Goal: Task Accomplishment & Management: Manage account settings

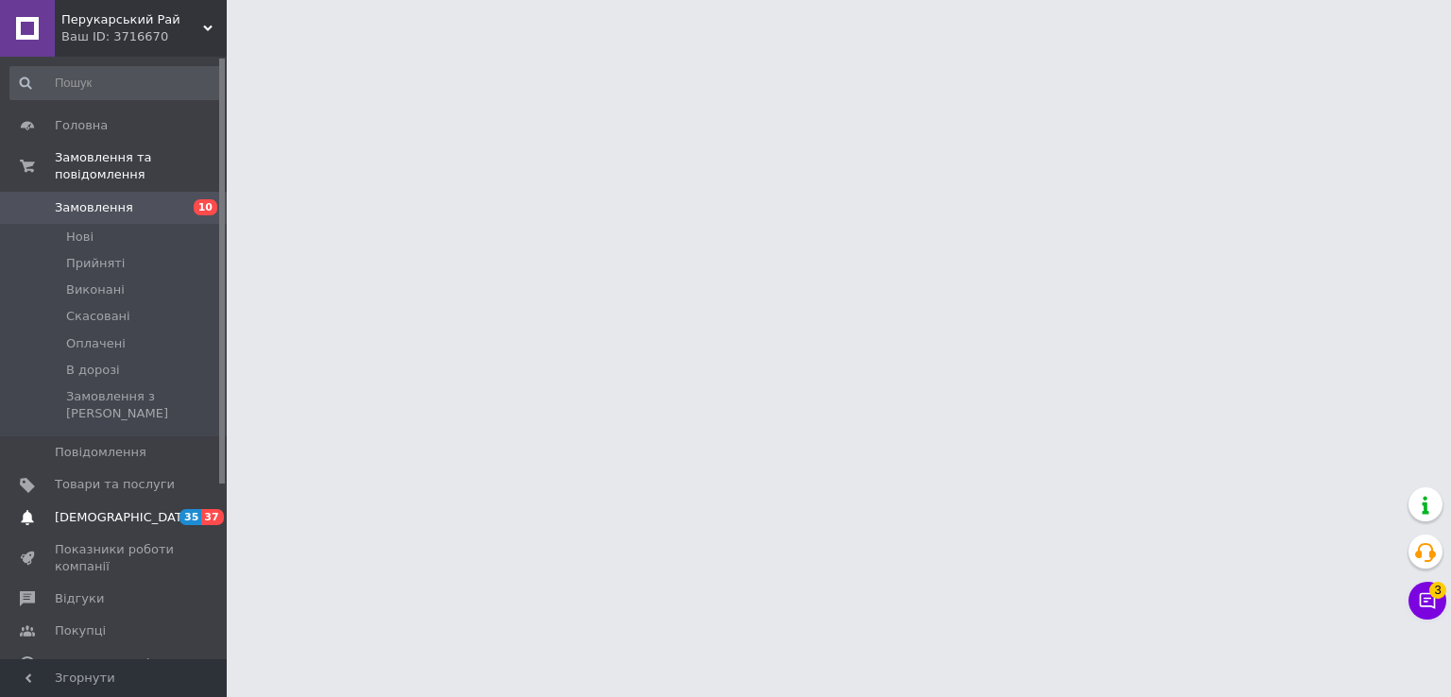
click at [91, 509] on span "[DEMOGRAPHIC_DATA]" at bounding box center [125, 517] width 140 height 17
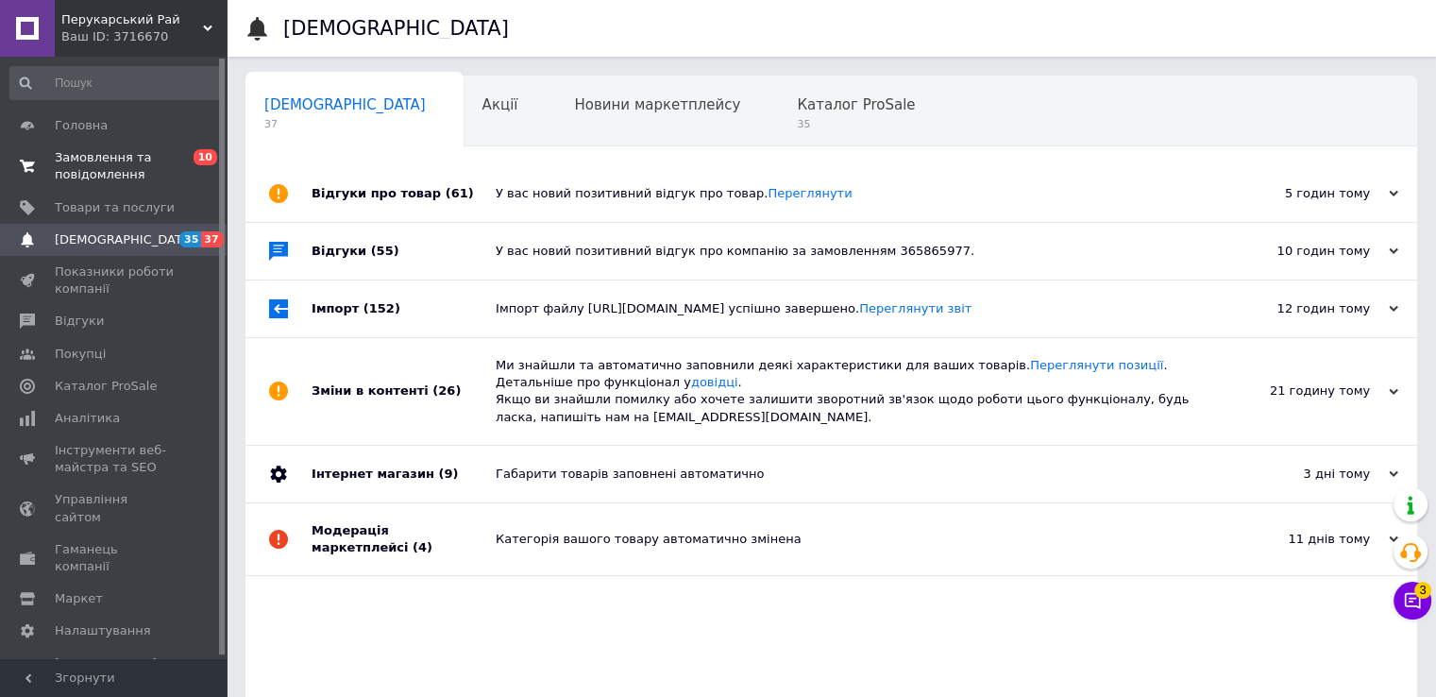
click at [122, 164] on span "Замовлення та повідомлення" at bounding box center [115, 166] width 120 height 34
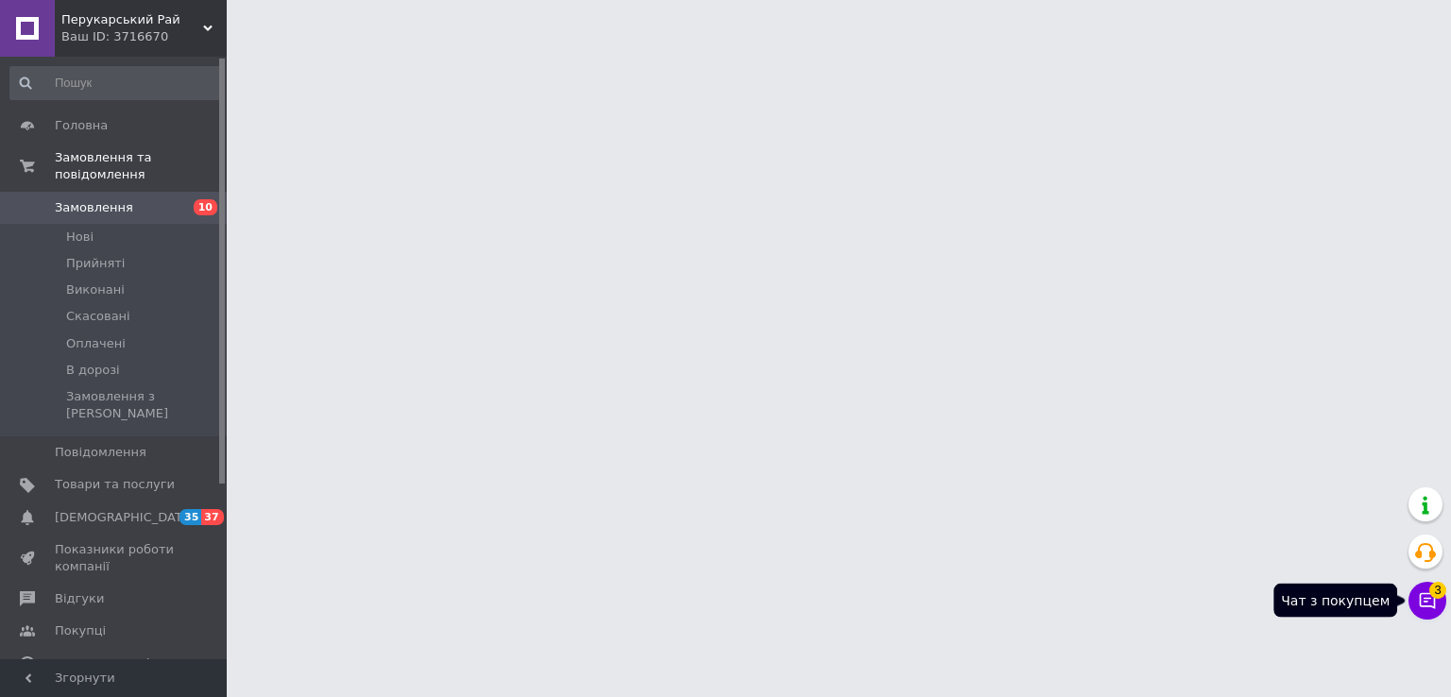
click at [1426, 614] on button "Чат з покупцем 3" at bounding box center [1427, 601] width 38 height 38
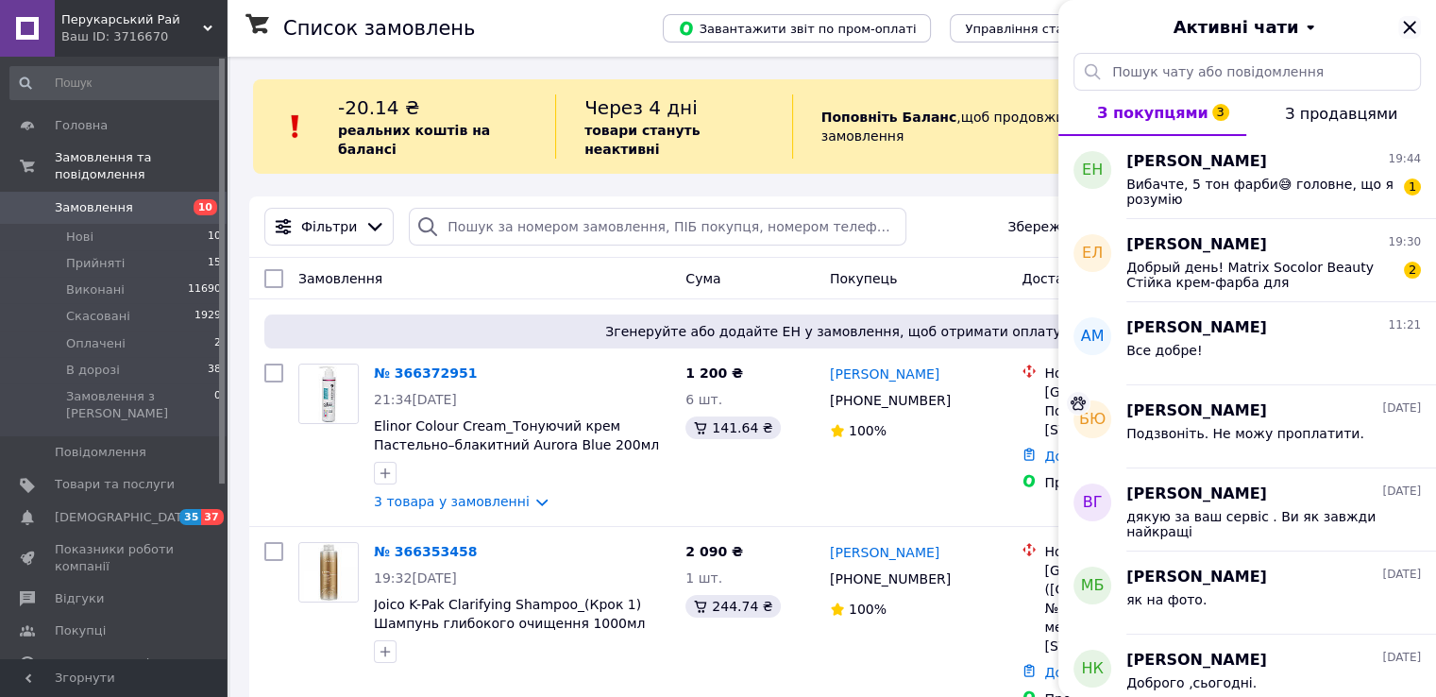
click at [1414, 26] on icon "Закрити" at bounding box center [1410, 27] width 23 height 23
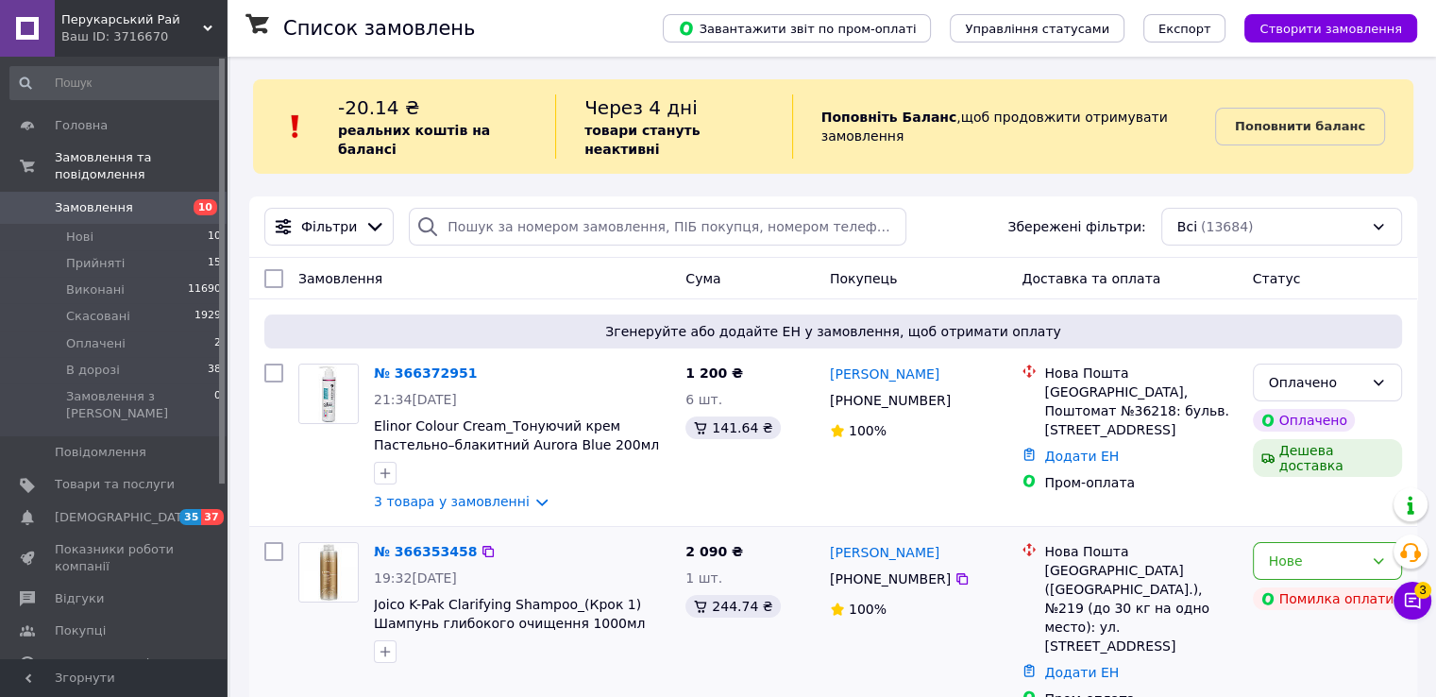
scroll to position [283, 0]
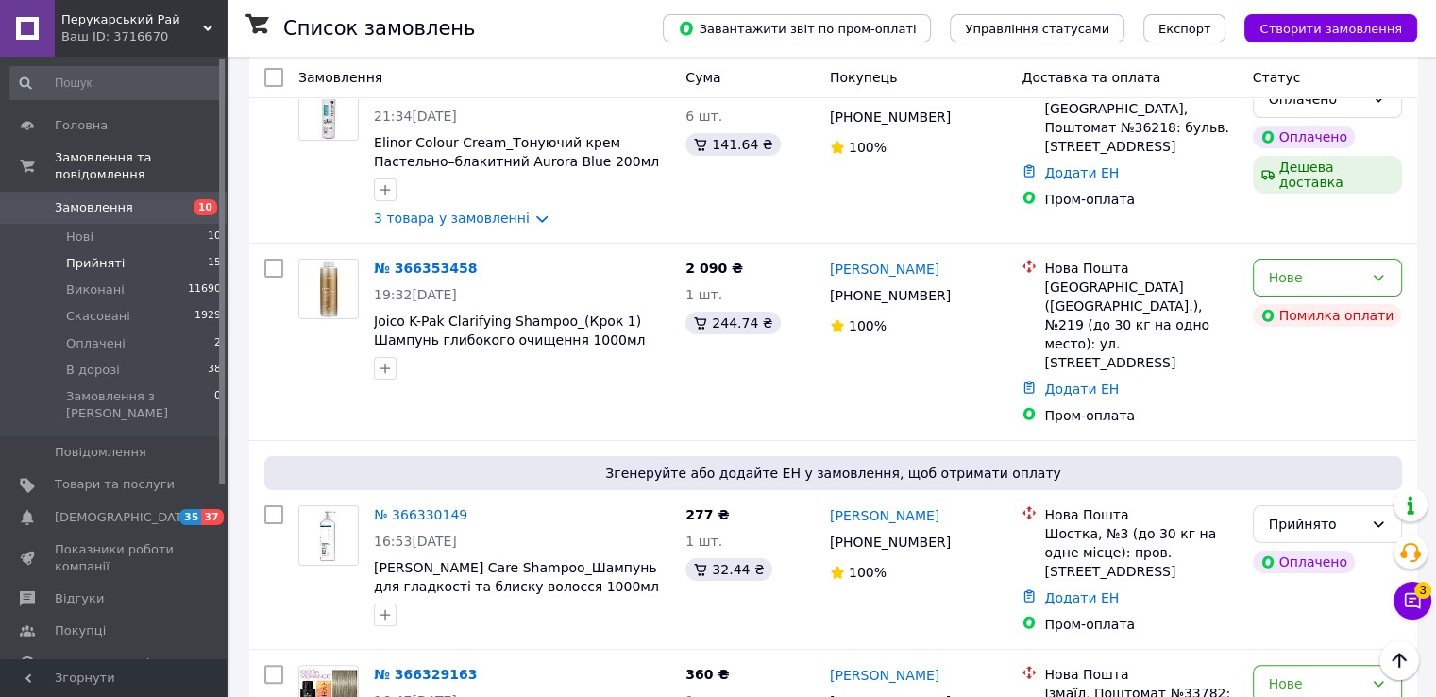
click at [100, 255] on span "Прийняті" at bounding box center [95, 263] width 59 height 17
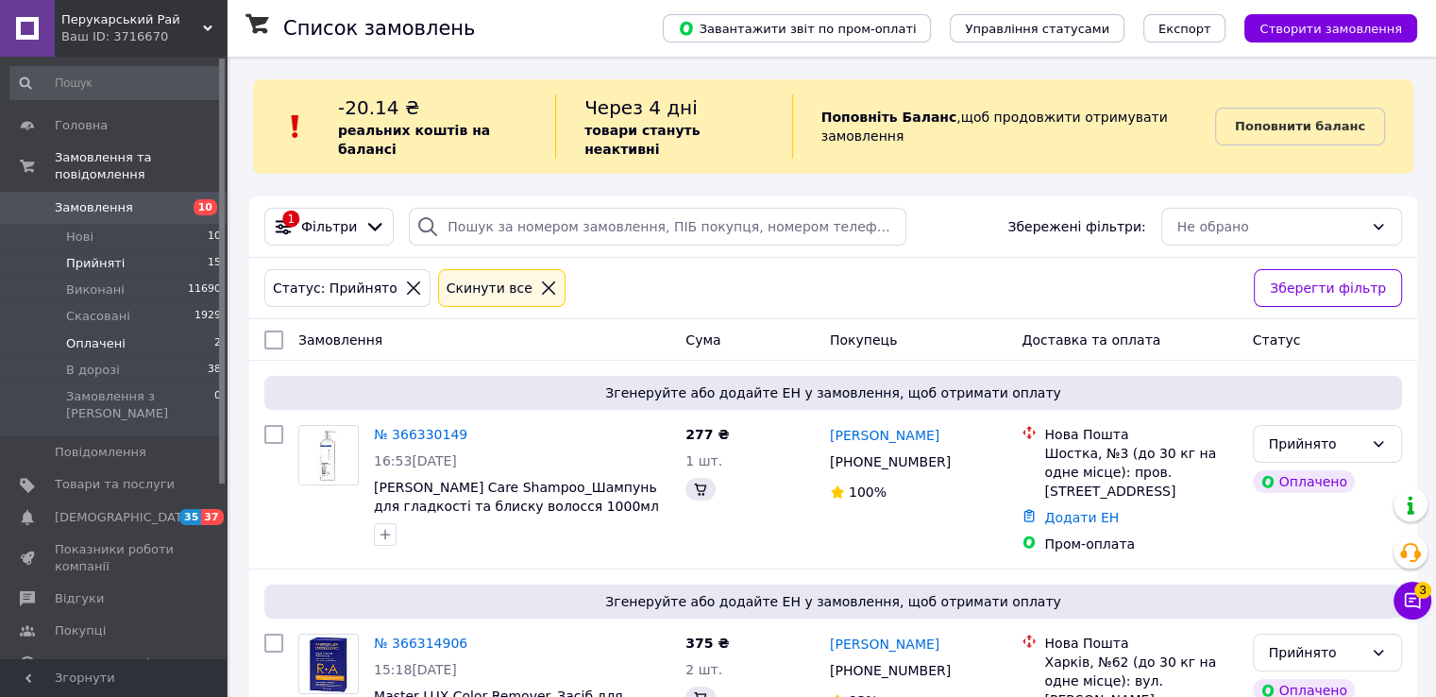
click at [104, 335] on span "Оплачені" at bounding box center [95, 343] width 59 height 17
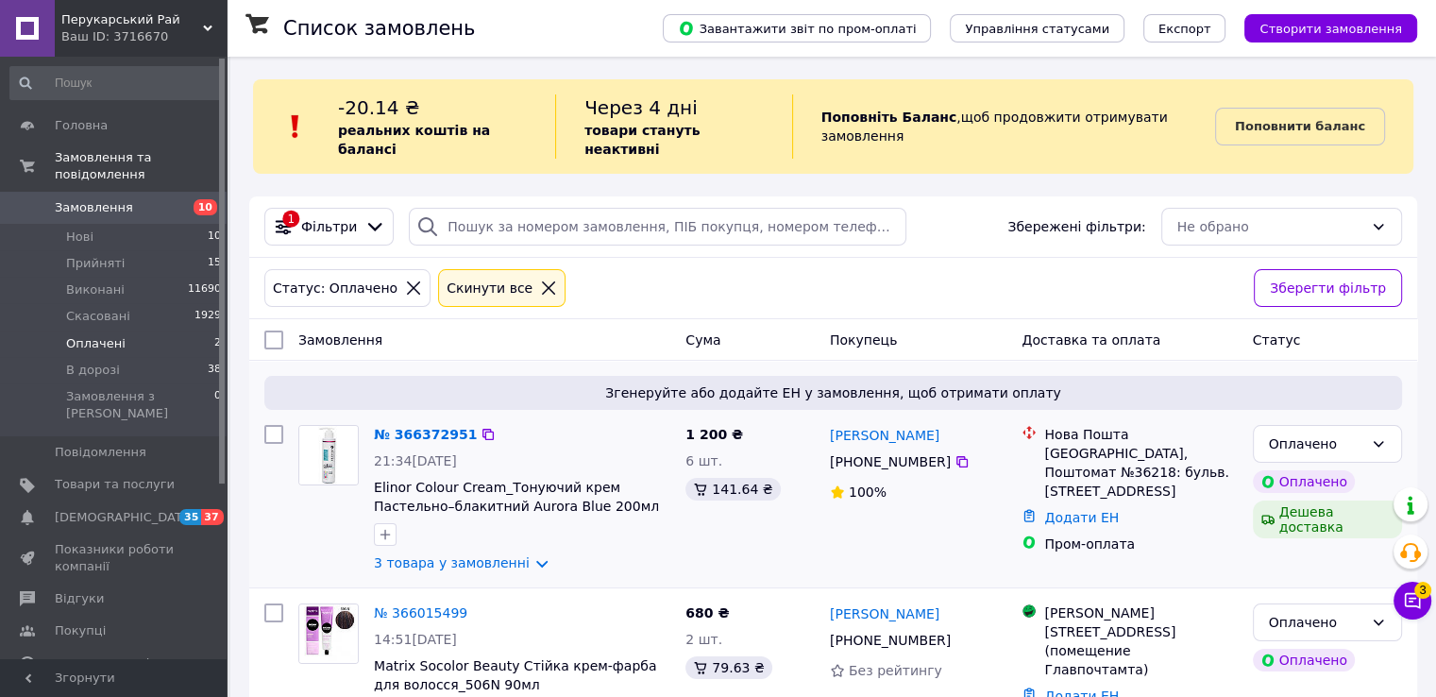
scroll to position [52, 0]
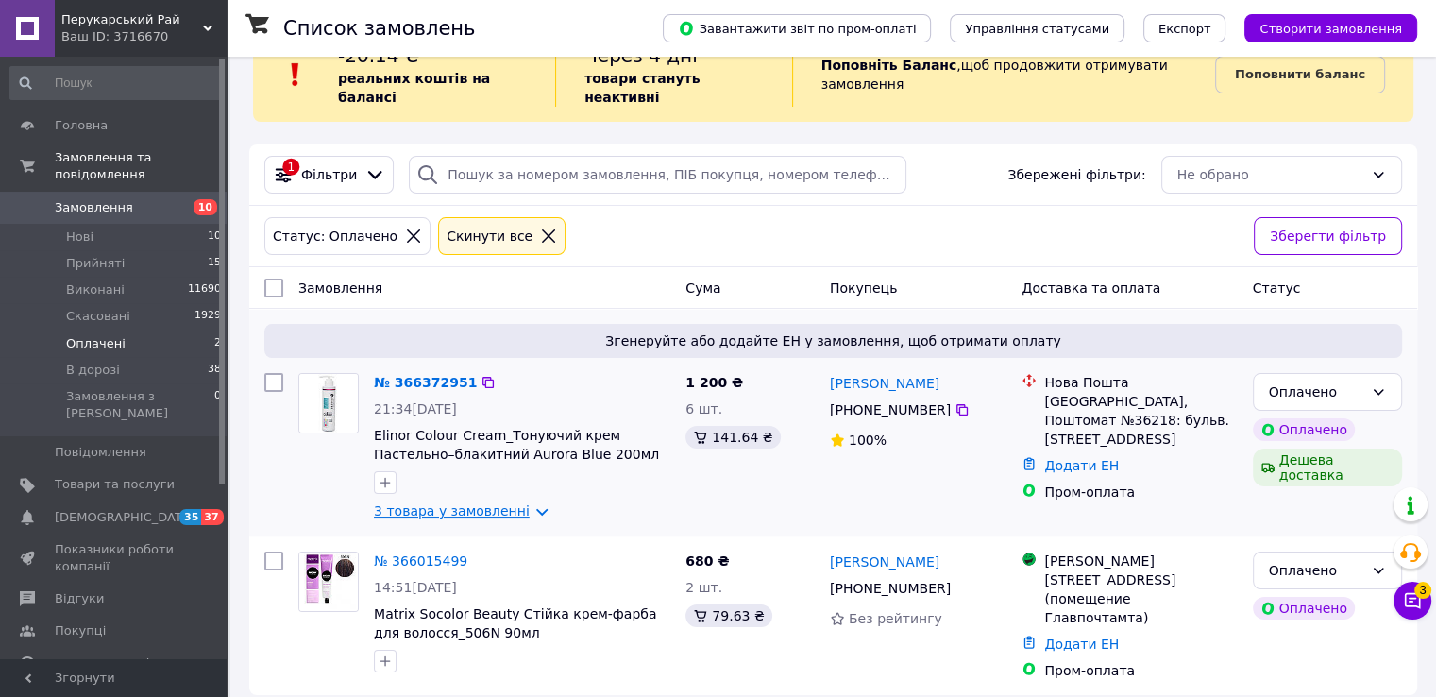
click at [446, 503] on link "3 товара у замовленні" at bounding box center [452, 510] width 156 height 15
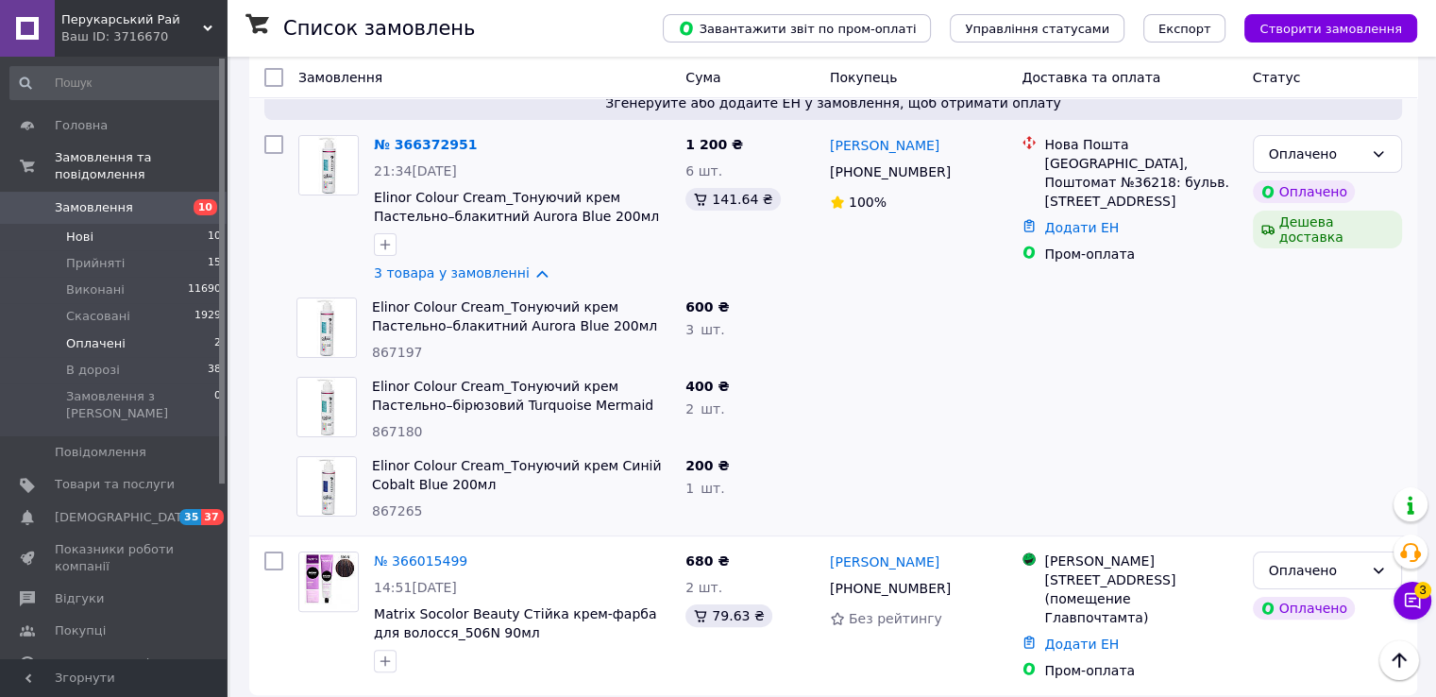
scroll to position [0, 0]
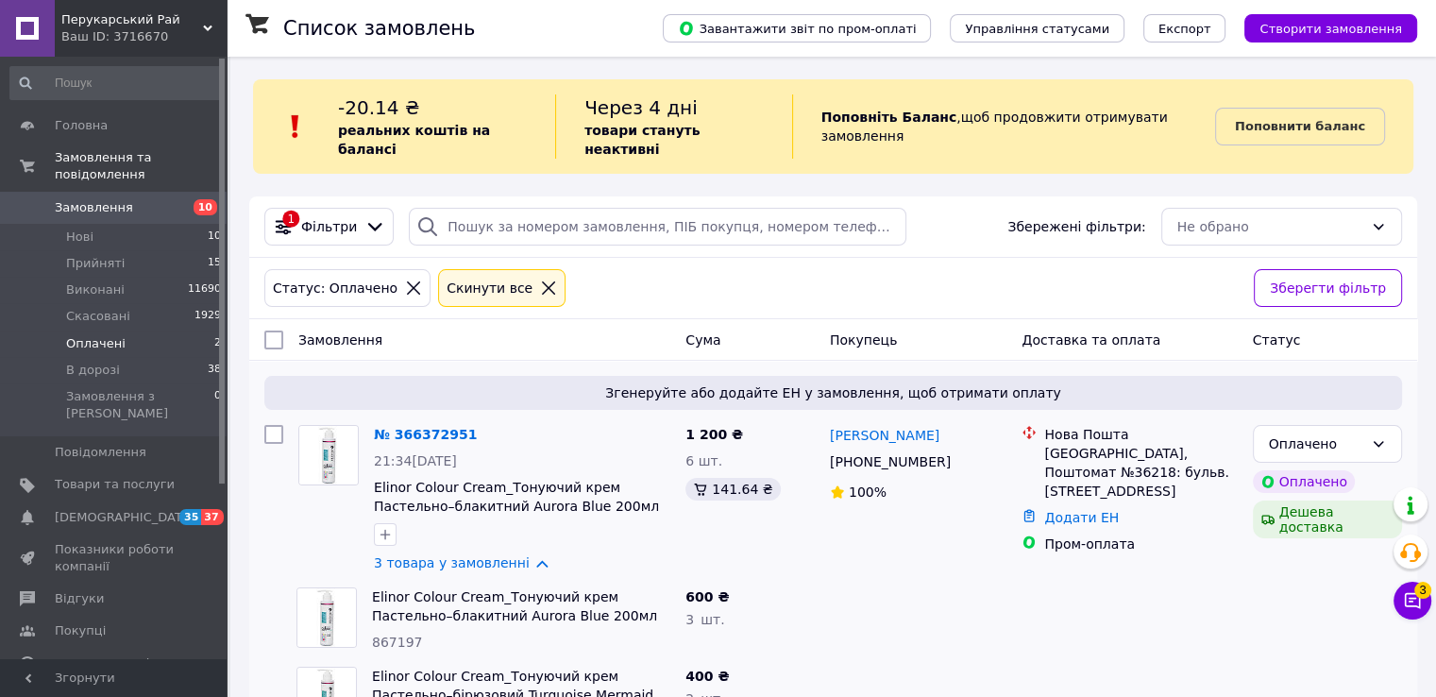
click at [105, 199] on span "Замовлення" at bounding box center [94, 207] width 78 height 17
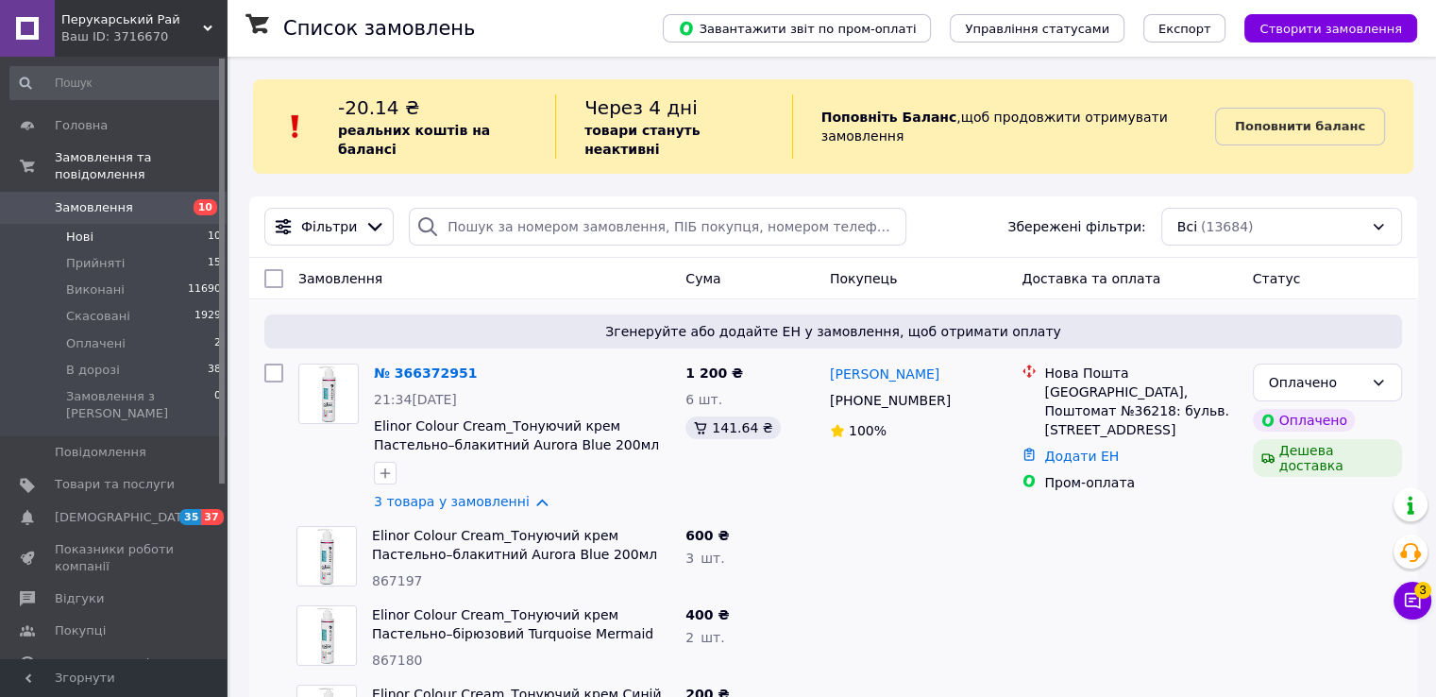
click at [119, 227] on li "Нові 10" at bounding box center [116, 237] width 232 height 26
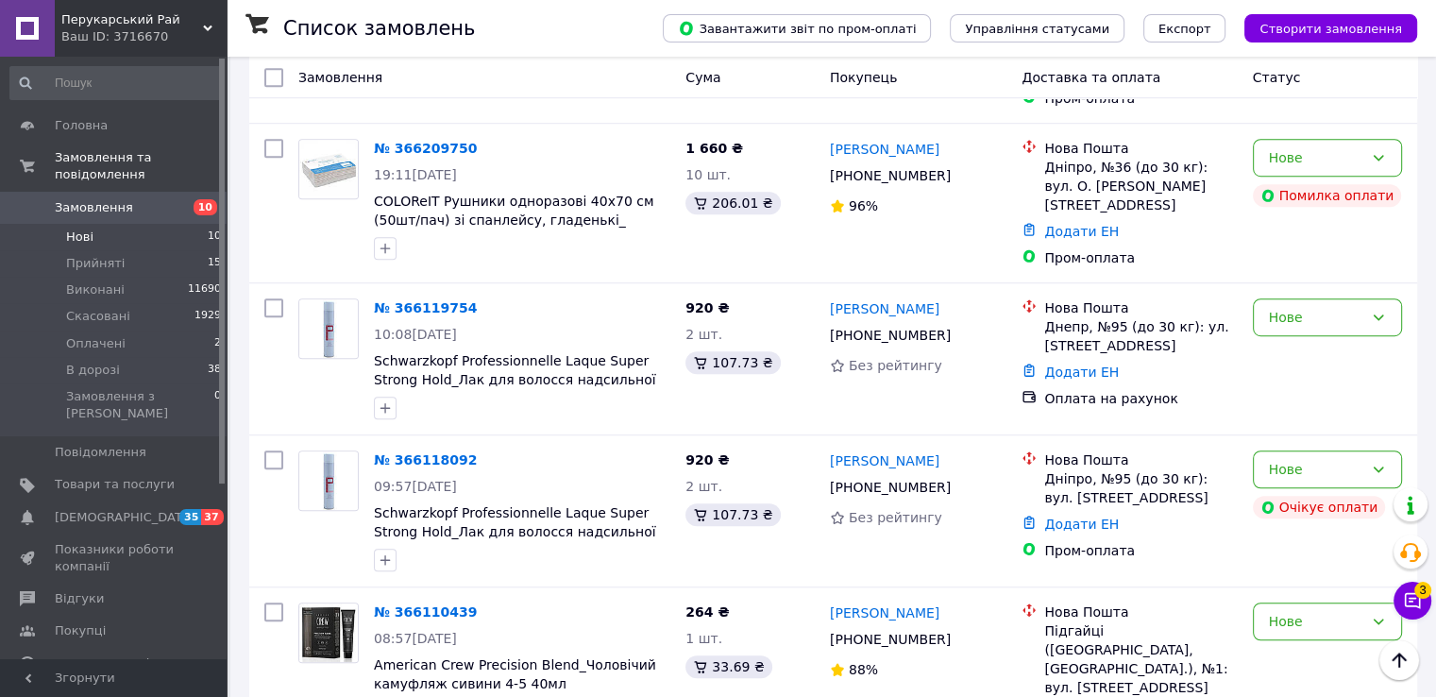
scroll to position [1316, 0]
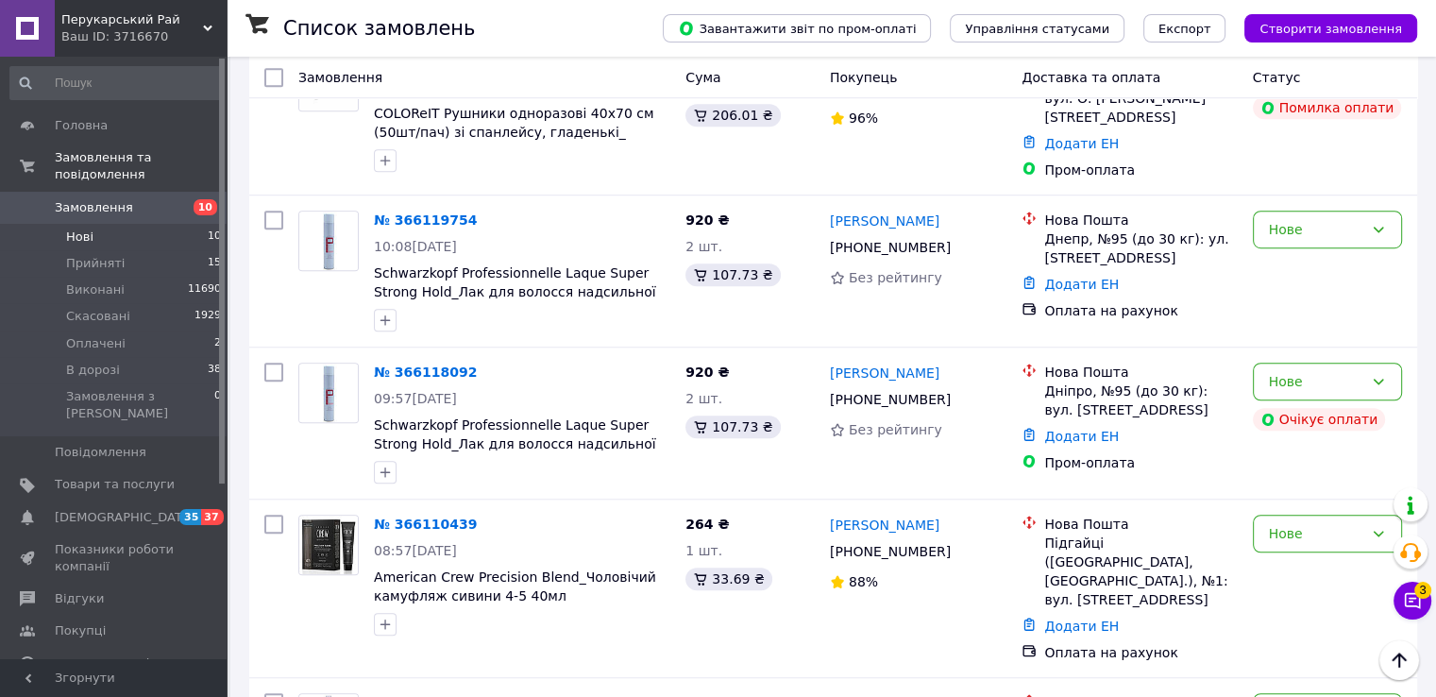
click at [175, 199] on span "10" at bounding box center [201, 207] width 52 height 17
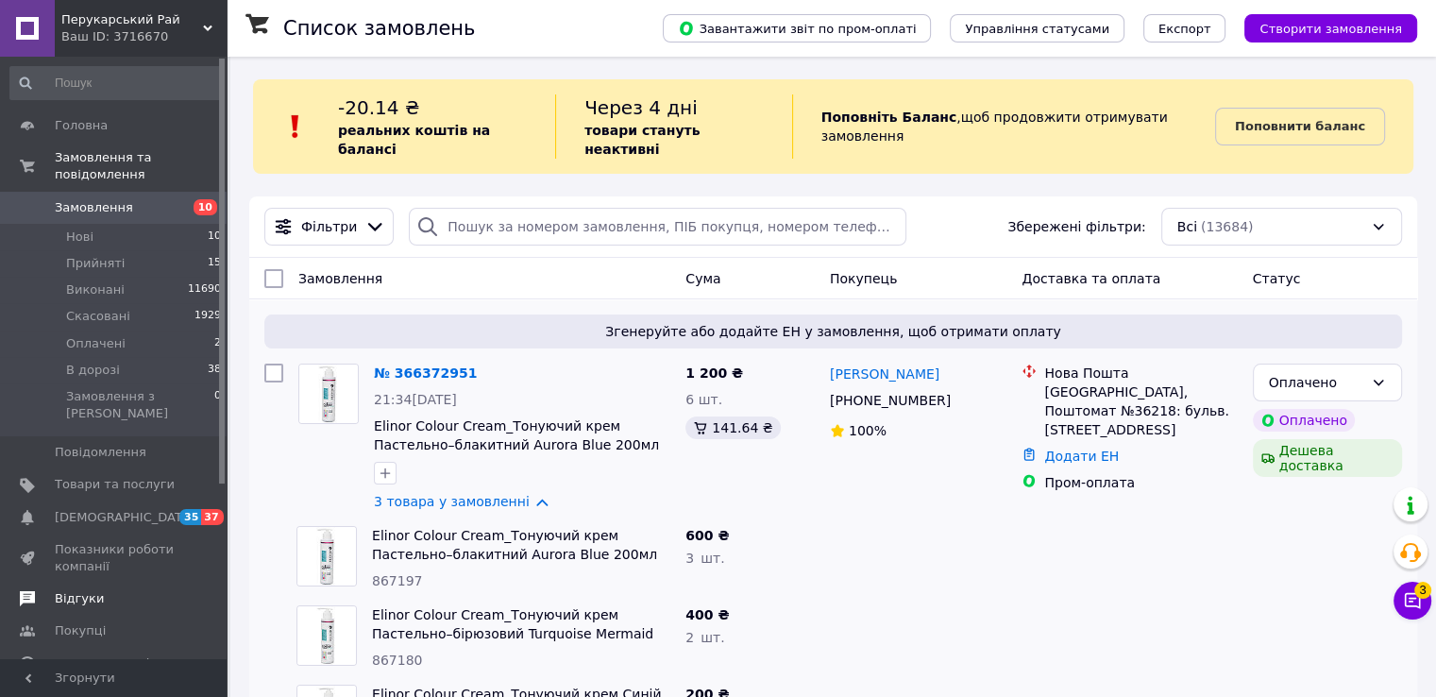
click at [126, 590] on span "Відгуки" at bounding box center [115, 598] width 120 height 17
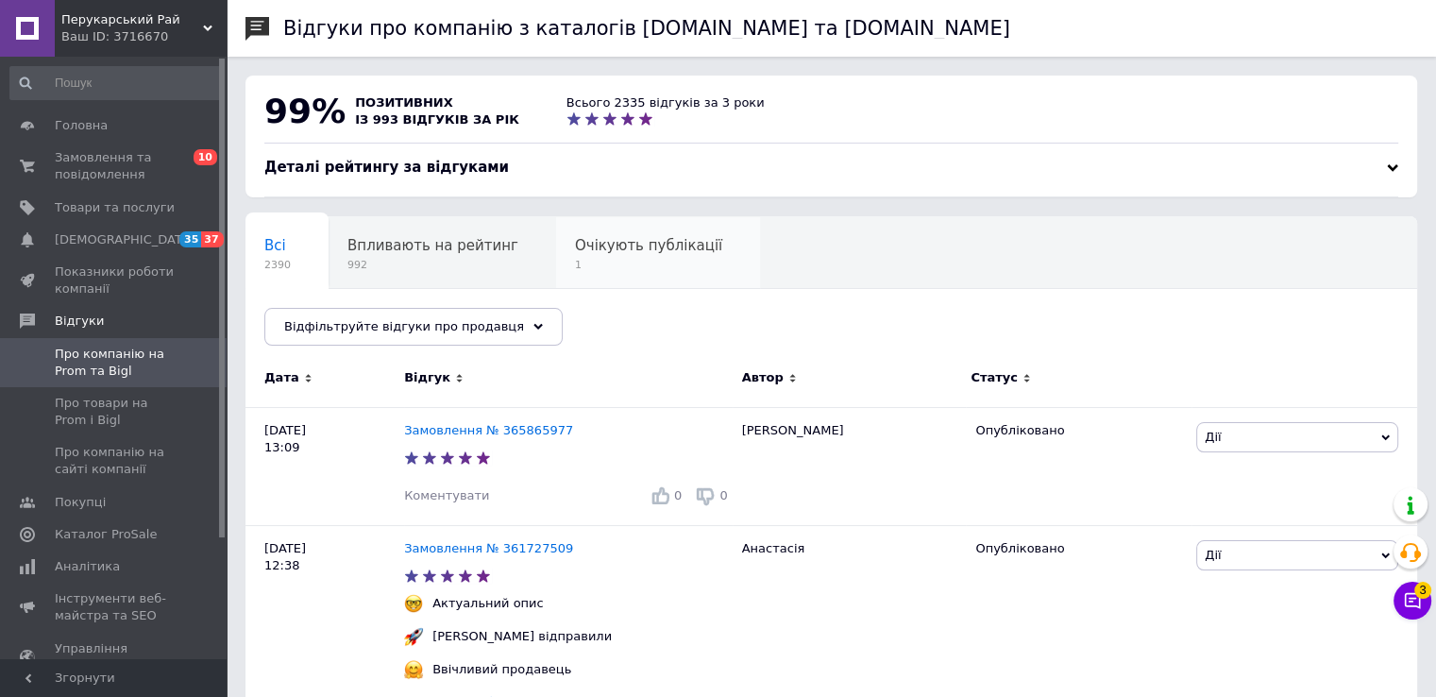
click at [633, 259] on span "1" at bounding box center [648, 265] width 147 height 14
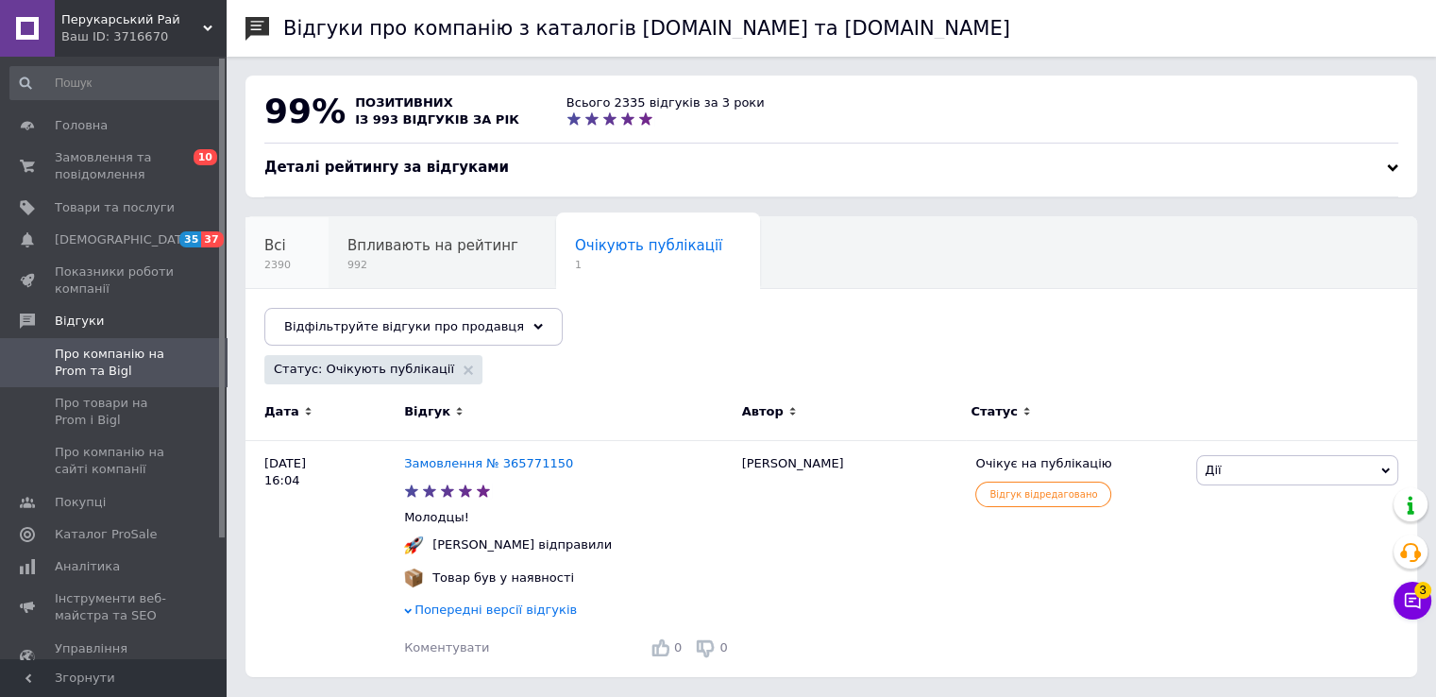
click at [291, 269] on div "Всі 2390" at bounding box center [287, 253] width 83 height 72
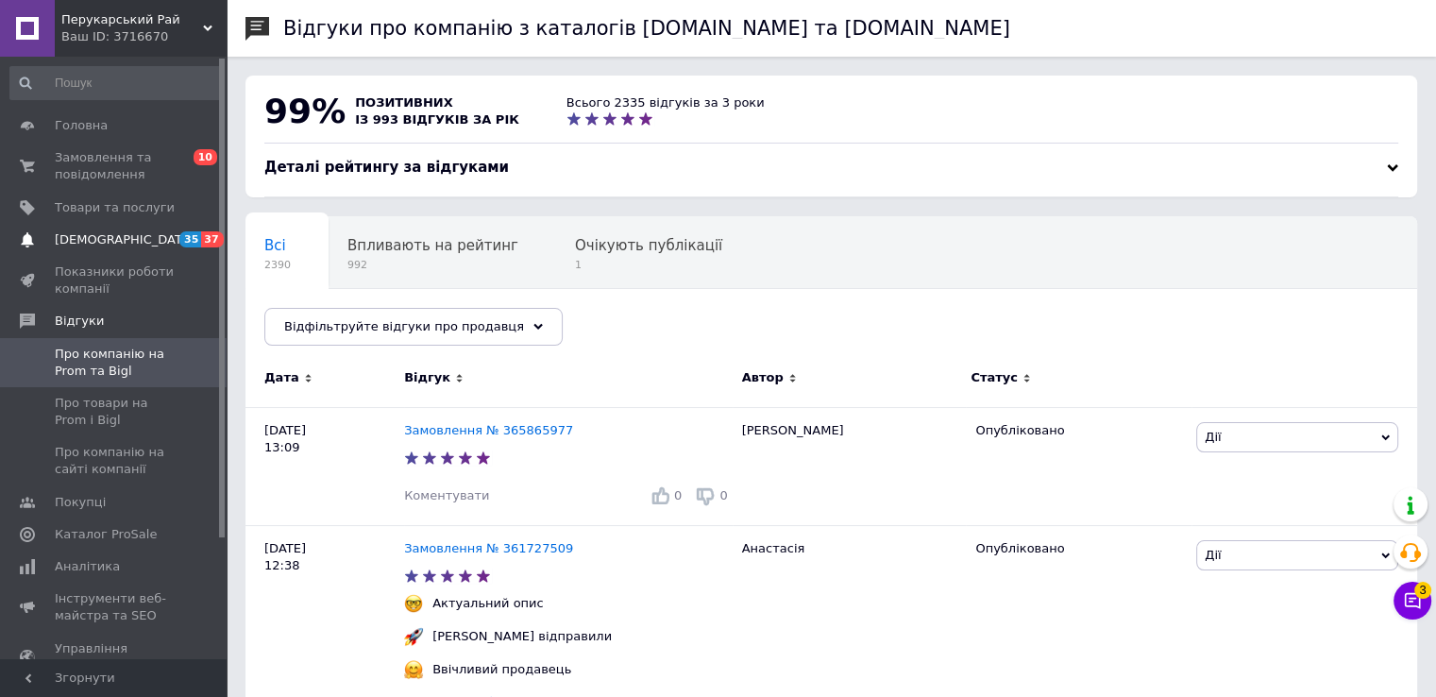
click at [140, 237] on span "[DEMOGRAPHIC_DATA]" at bounding box center [115, 239] width 120 height 17
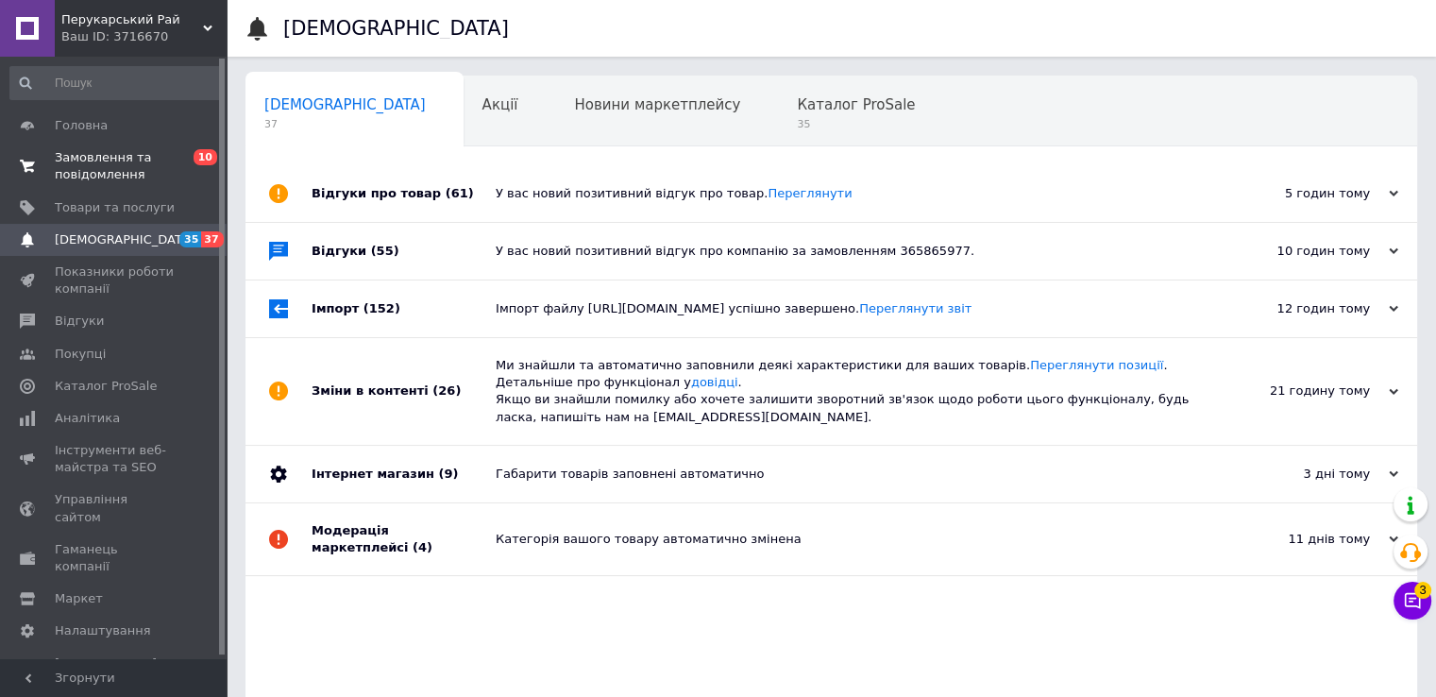
click at [93, 163] on span "Замовлення та повідомлення" at bounding box center [115, 166] width 120 height 34
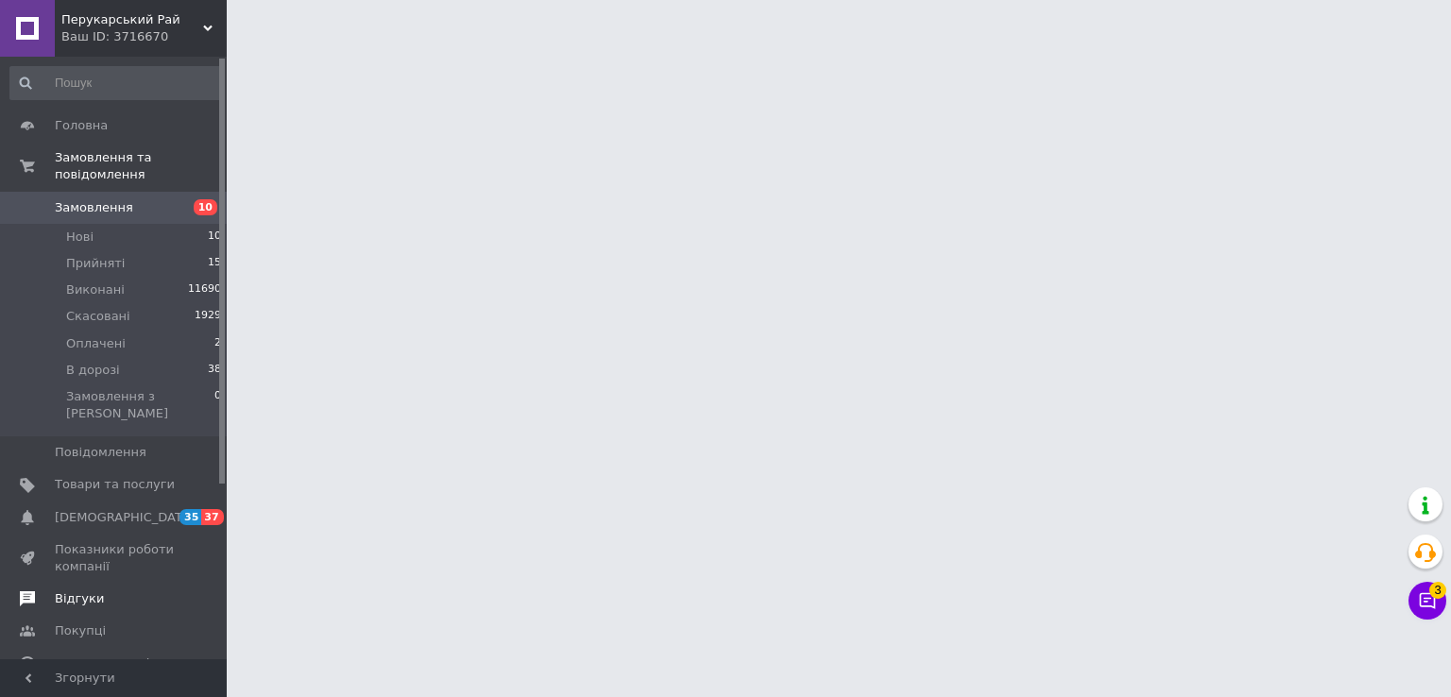
click at [68, 590] on span "Відгуки" at bounding box center [79, 598] width 49 height 17
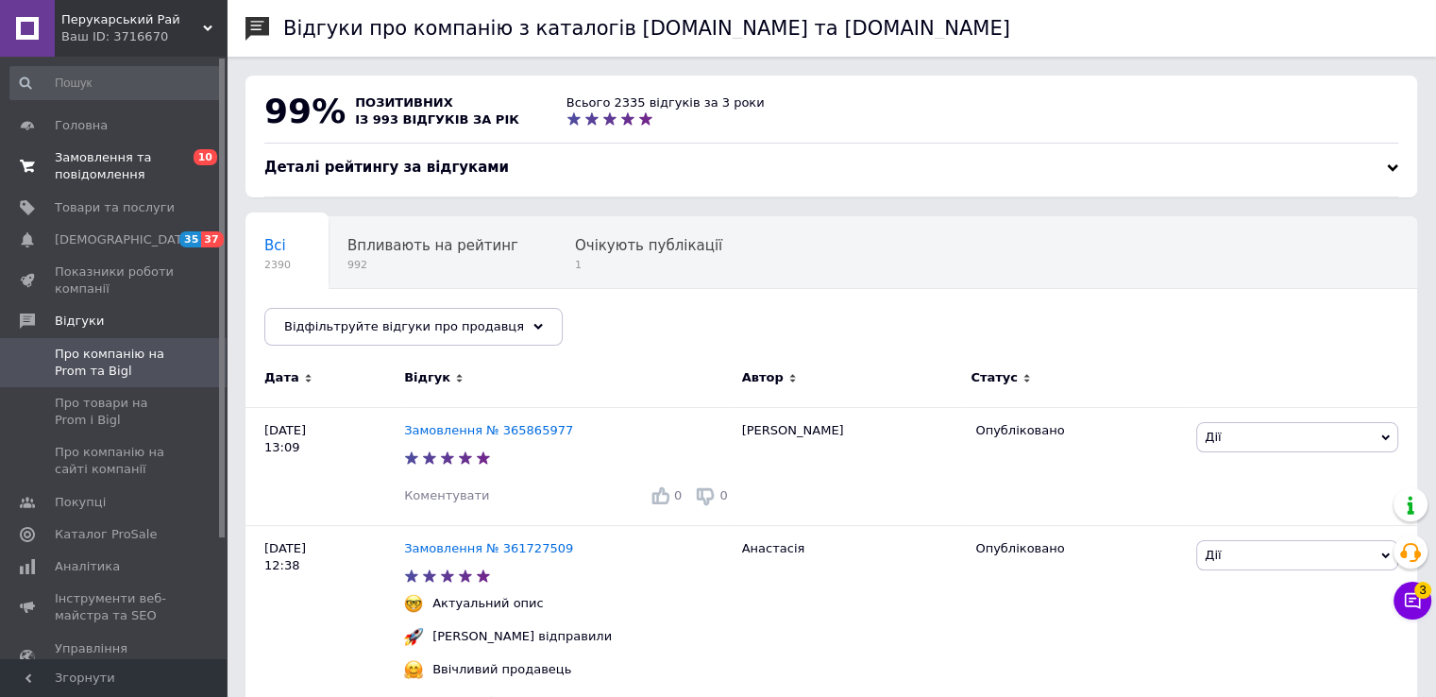
click at [125, 168] on span "Замовлення та повідомлення" at bounding box center [115, 166] width 120 height 34
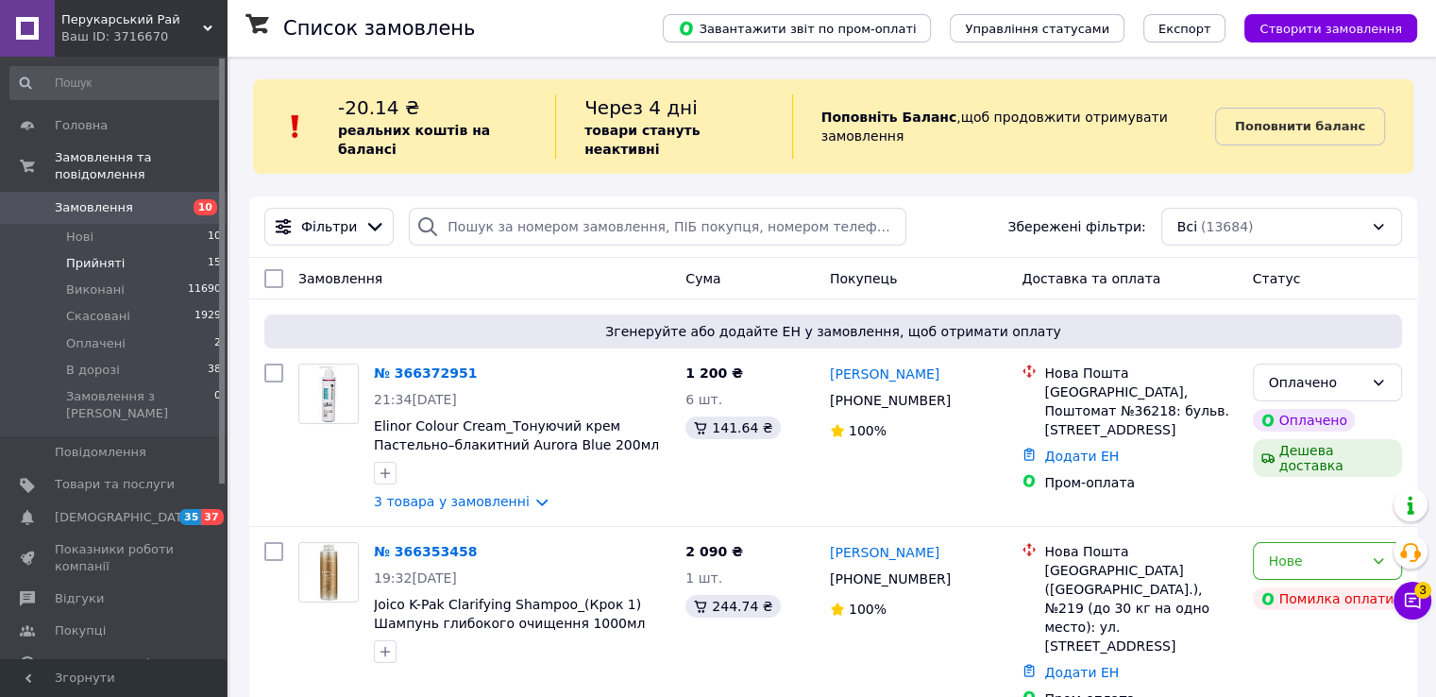
click at [108, 255] on span "Прийняті" at bounding box center [95, 263] width 59 height 17
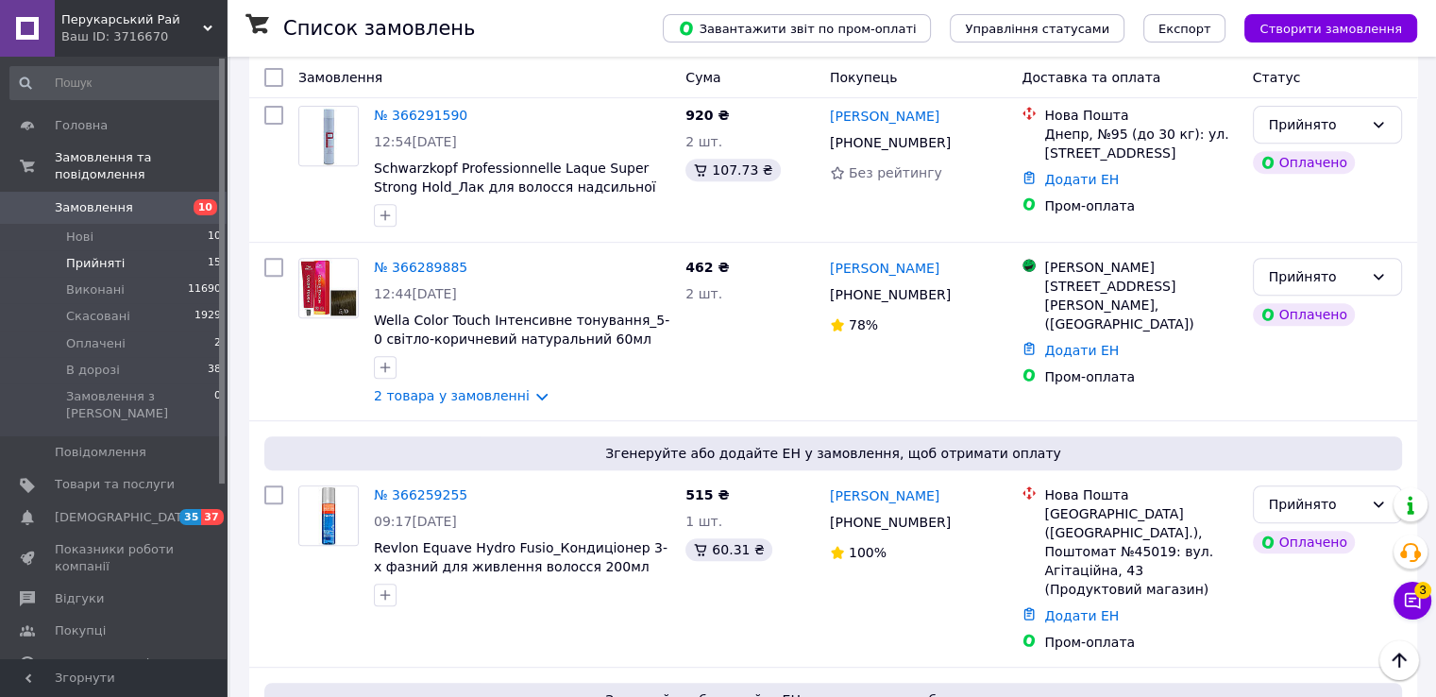
scroll to position [1133, 0]
